Goal: Information Seeking & Learning: Check status

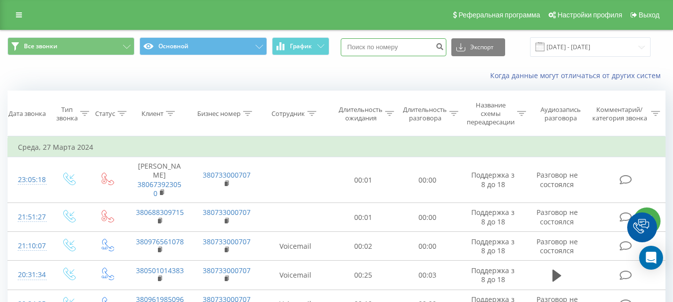
click at [392, 48] on input at bounding box center [394, 47] width 106 height 18
paste input "380970709498"
type input "380970709498"
click at [444, 48] on icon "submit" at bounding box center [439, 45] width 8 height 6
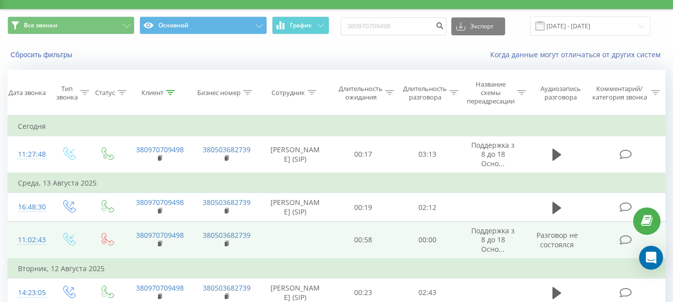
scroll to position [50, 0]
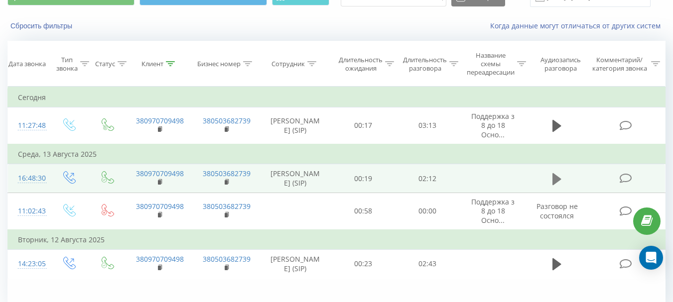
click at [554, 185] on icon at bounding box center [556, 179] width 9 height 12
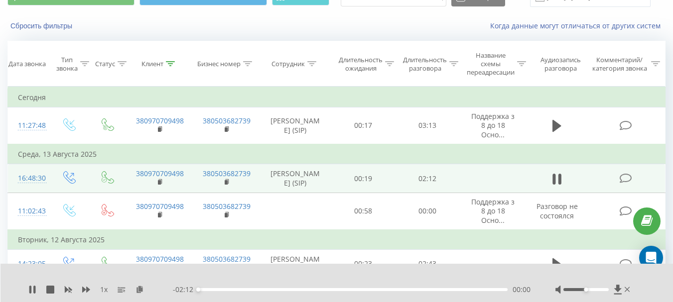
click at [106, 291] on span "1 x" at bounding box center [103, 290] width 7 height 10
click at [88, 288] on icon at bounding box center [86, 290] width 8 height 6
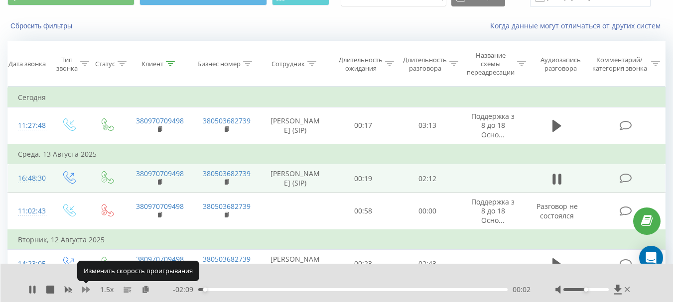
click at [88, 288] on icon at bounding box center [86, 290] width 8 height 6
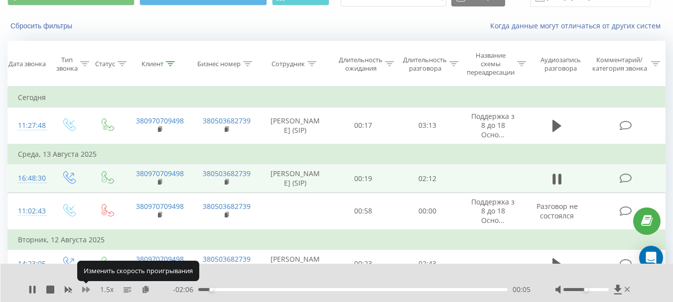
click at [88, 288] on icon at bounding box center [86, 290] width 8 height 6
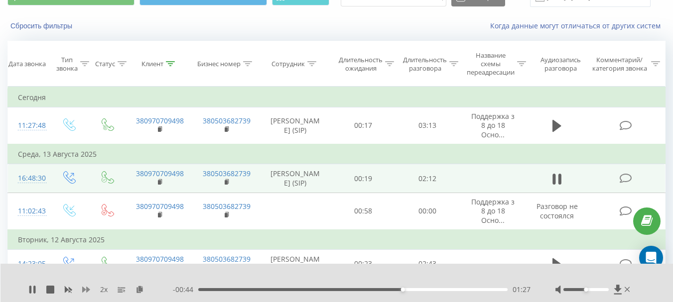
click at [82, 287] on icon at bounding box center [86, 290] width 8 height 6
drag, startPoint x: 387, startPoint y: 289, endPoint x: 336, endPoint y: 288, distance: 51.8
click at [336, 288] on div "00:58" at bounding box center [352, 289] width 309 height 3
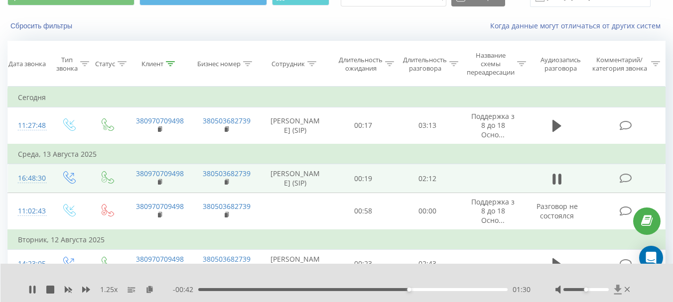
click at [618, 290] on icon at bounding box center [616, 289] width 7 height 9
